Goal: Task Accomplishment & Management: Use online tool/utility

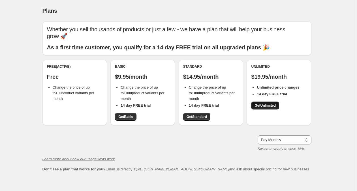
click at [257, 104] on span "Get Unlimited" at bounding box center [264, 106] width 21 height 5
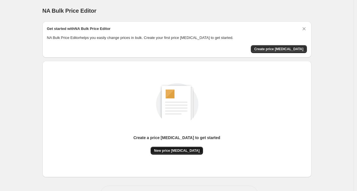
click at [185, 149] on span "New price [MEDICAL_DATA]" at bounding box center [177, 151] width 46 height 5
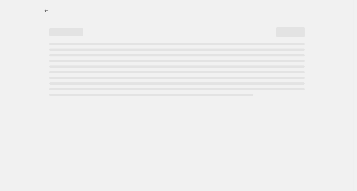
select select "percentage"
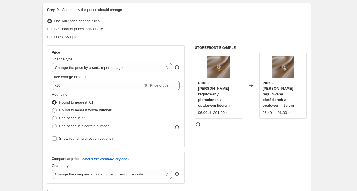
scroll to position [61, 0]
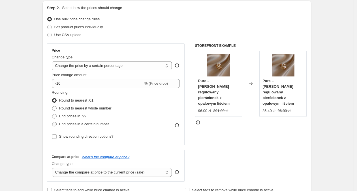
click at [80, 124] on span "End prices in a certain number" at bounding box center [84, 124] width 50 height 4
click at [52, 122] on input "End prices in a certain number" at bounding box center [52, 122] width 0 height 0
radio input "true"
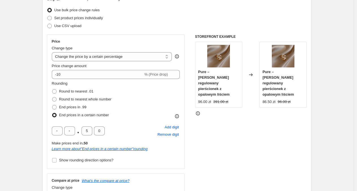
scroll to position [70, 0]
click at [69, 128] on input "text" at bounding box center [69, 130] width 11 height 9
type input "9"
click at [89, 131] on input "5" at bounding box center [86, 130] width 11 height 9
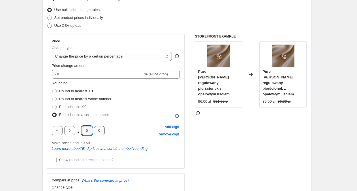
type input "9"
click at [97, 131] on input "0" at bounding box center [99, 130] width 11 height 9
type input "9"
click at [135, 121] on div "Rounding Round to nearest .01 Round to nearest whole number End prices in .99 E…" at bounding box center [116, 123] width 128 height 84
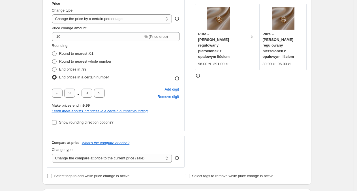
scroll to position [111, 0]
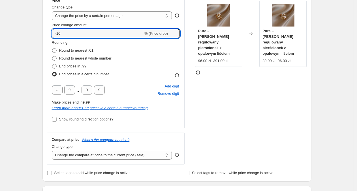
drag, startPoint x: 75, startPoint y: 32, endPoint x: 37, endPoint y: 26, distance: 38.1
click at [42, 27] on div "Step 1. Optionally give your price change job a title (eg "March 30% off sale o…" at bounding box center [174, 180] width 273 height 548
type input "0"
click at [33, 33] on div "Create new price change job. This page is ready Create new price change job Dra…" at bounding box center [176, 189] width 353 height 600
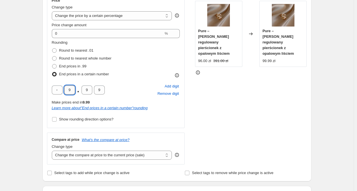
click at [72, 89] on input "9" at bounding box center [69, 90] width 11 height 9
click at [26, 77] on div "Create new price change job. This page is ready Create new price change job Dra…" at bounding box center [176, 189] width 353 height 600
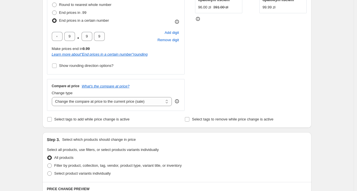
scroll to position [166, 0]
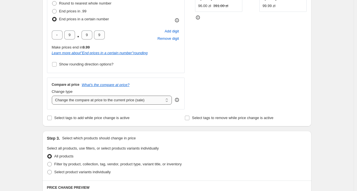
click at [110, 98] on select "Change the compare at price to the current price (sale) Change the compare at p…" at bounding box center [112, 100] width 120 height 9
select select "percentage"
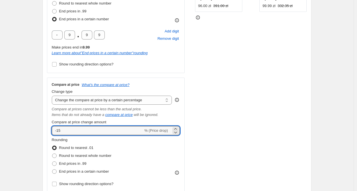
click at [57, 126] on div "Compare at price change amount -15 % (Price drop)" at bounding box center [116, 128] width 128 height 16
drag, startPoint x: 57, startPoint y: 130, endPoint x: 80, endPoint y: 132, distance: 23.3
click at [49, 129] on div "Compare at price What's the compare at price? Change type Change the compare at…" at bounding box center [116, 135] width 138 height 115
type input "0"
click at [16, 100] on div "Create new price change job. This page is ready Create new price change job Dra…" at bounding box center [176, 176] width 353 height 684
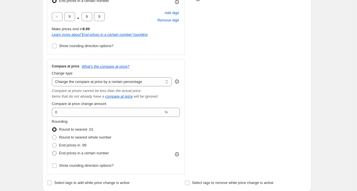
scroll to position [184, 0]
click at [70, 154] on span "End prices in a certain number" at bounding box center [84, 153] width 50 height 4
click at [52, 151] on input "End prices in a certain number" at bounding box center [52, 151] width 0 height 0
radio input "true"
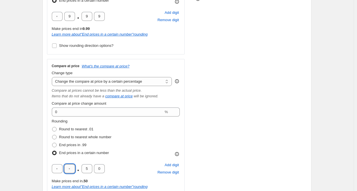
click at [71, 168] on input "text" at bounding box center [69, 169] width 11 height 9
type input "0"
click at [83, 169] on input "5" at bounding box center [86, 169] width 11 height 9
type input "0"
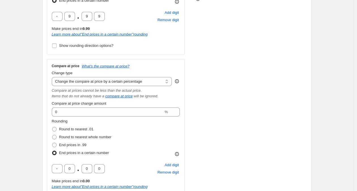
click at [14, 106] on div "Create new price change job. This page is ready Create new price change job Dra…" at bounding box center [176, 174] width 353 height 716
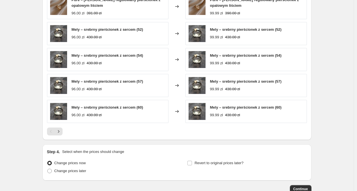
scroll to position [525, 0]
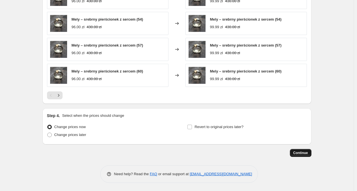
click at [299, 154] on span "Continue" at bounding box center [300, 153] width 15 height 5
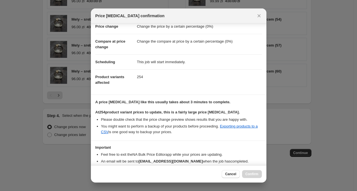
scroll to position [43, 0]
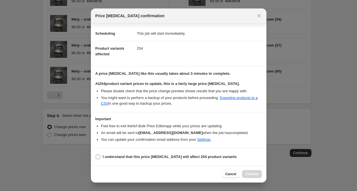
click at [101, 158] on label "I understand that this price change job will affect 254 product variants" at bounding box center [165, 157] width 141 height 8
click at [100, 158] on input "I understand that this price change job will affect 254 product variants" at bounding box center [98, 157] width 5 height 5
checkbox input "true"
click at [251, 172] on button "Confirm" at bounding box center [252, 175] width 20 height 8
